Goal: Find specific page/section: Find specific page/section

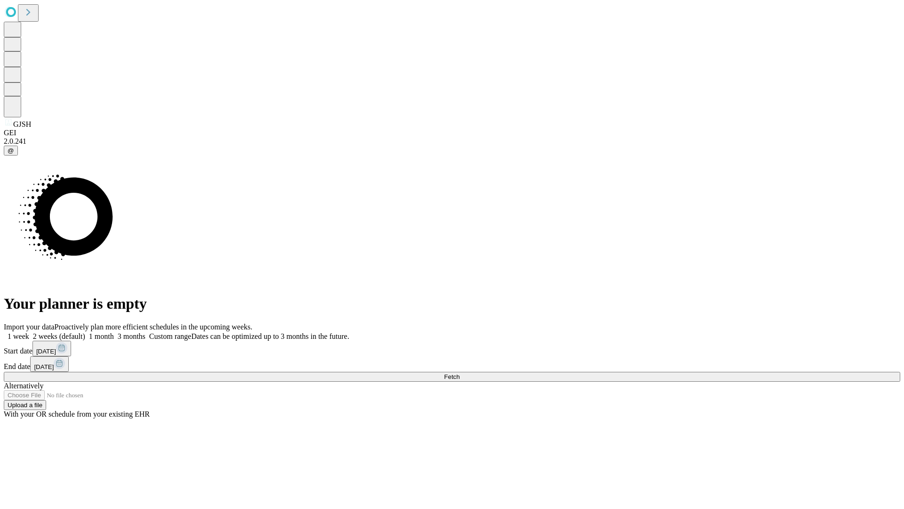
click at [460, 373] on span "Fetch" at bounding box center [452, 376] width 16 height 7
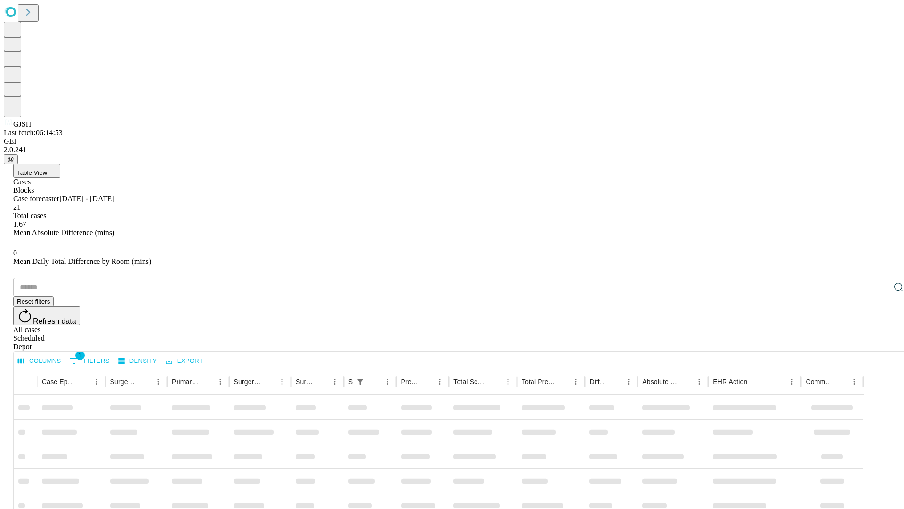
click at [880, 342] on div "Depot" at bounding box center [461, 346] width 897 height 8
